Goal: Task Accomplishment & Management: Manage account settings

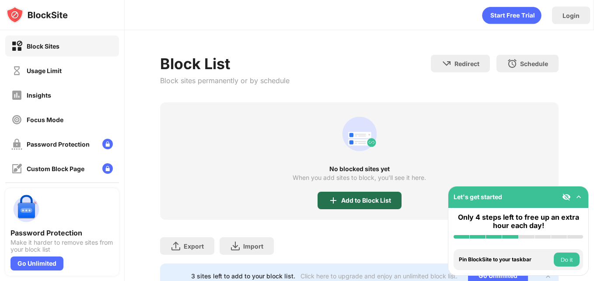
click at [376, 193] on div "Add to Block List" at bounding box center [360, 201] width 84 height 18
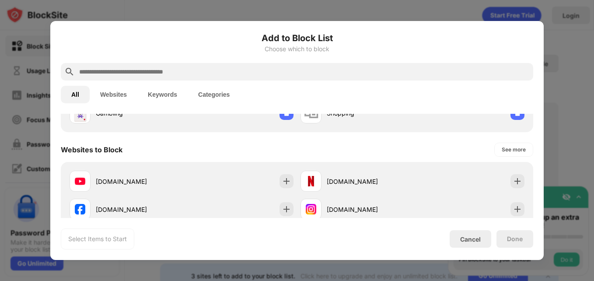
scroll to position [102, 0]
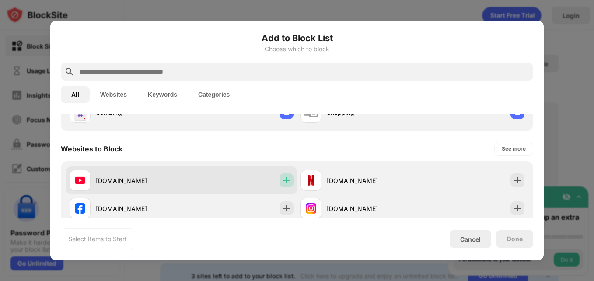
click at [282, 180] on img at bounding box center [286, 180] width 9 height 9
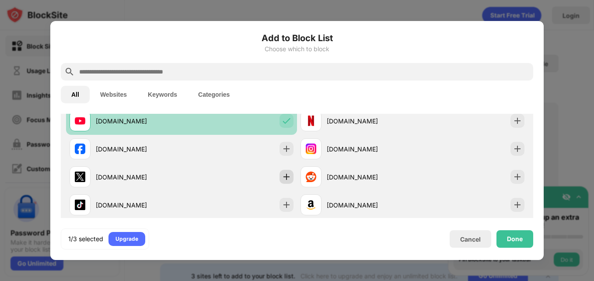
scroll to position [155, 0]
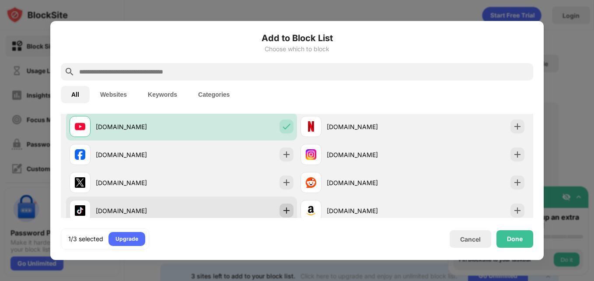
click at [284, 208] on img at bounding box center [286, 210] width 9 height 9
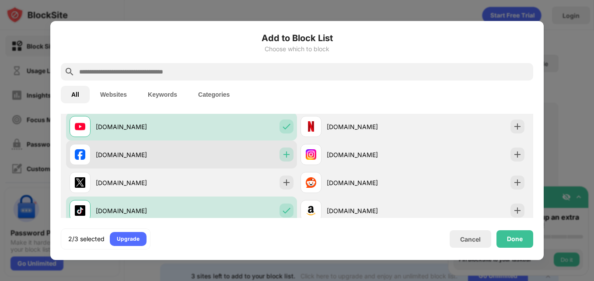
click at [284, 156] on img at bounding box center [286, 154] width 9 height 9
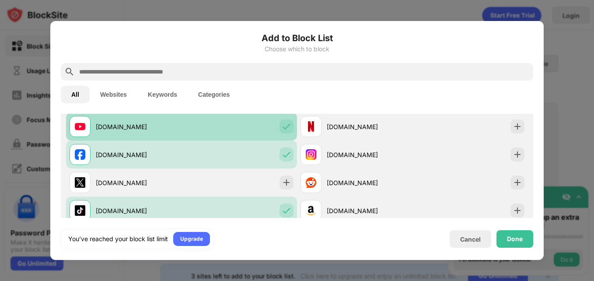
click at [288, 128] on div at bounding box center [287, 126] width 14 height 14
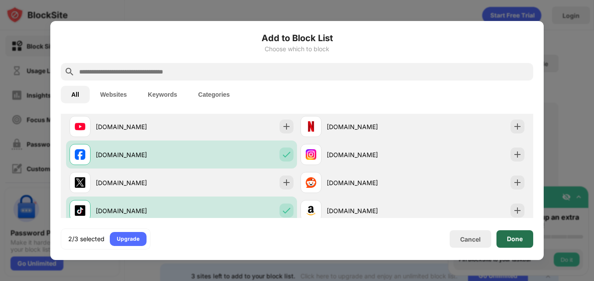
click at [517, 236] on div "Done" at bounding box center [515, 238] width 16 height 7
